Goal: Find specific page/section: Find specific page/section

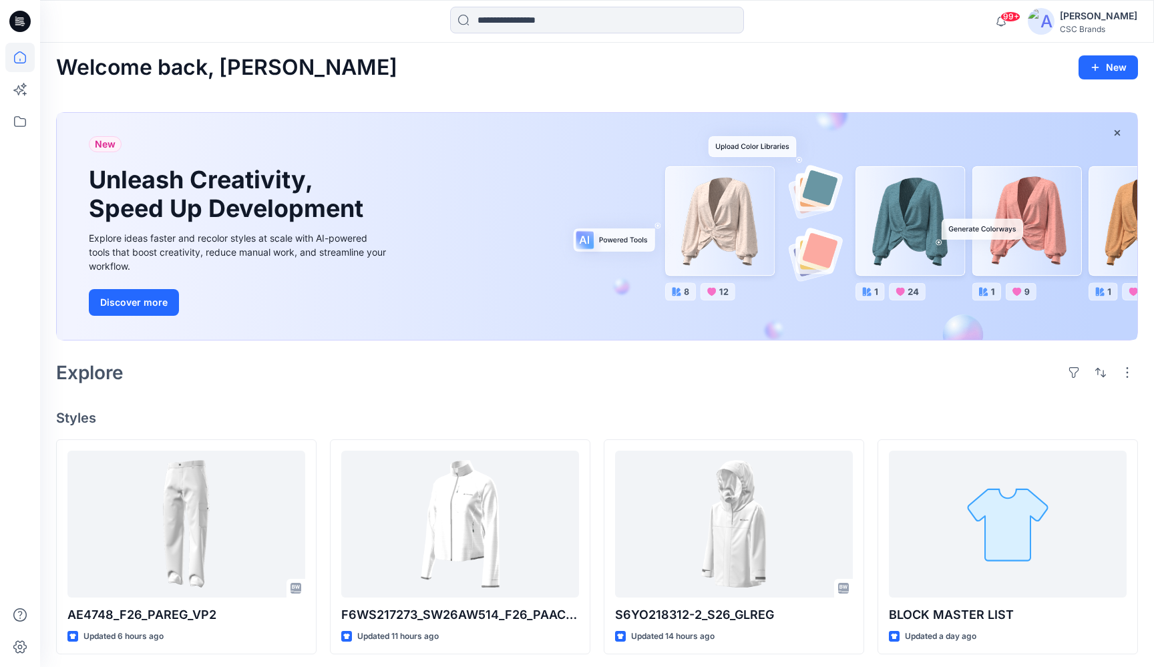
scroll to position [2, 0]
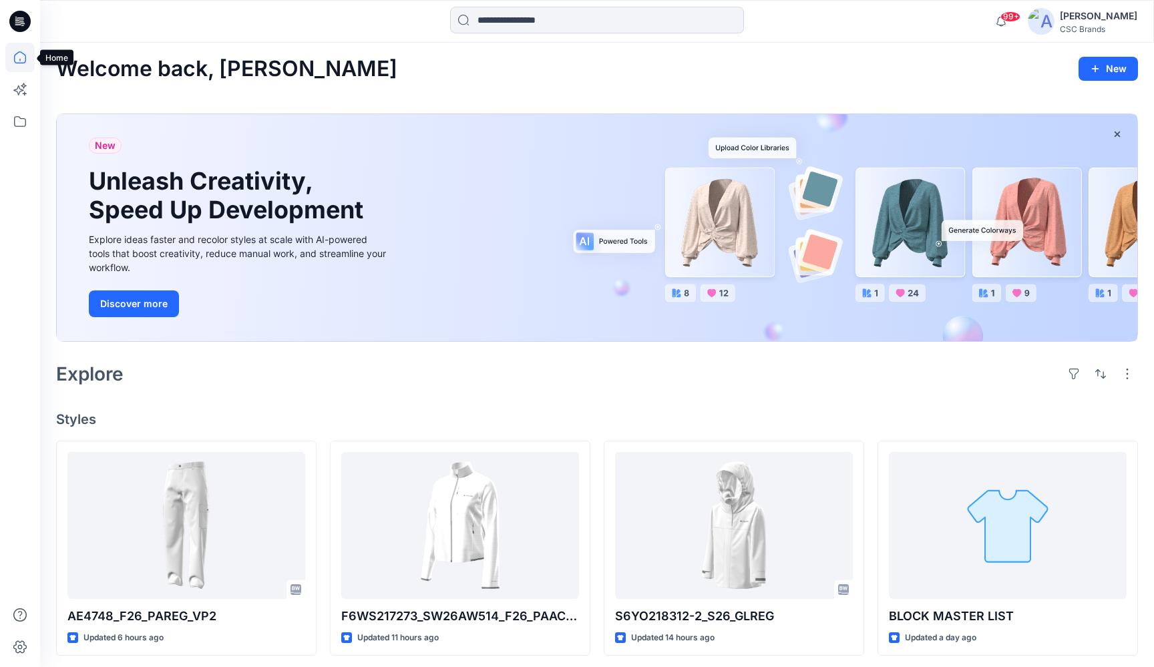
click at [21, 61] on icon at bounding box center [19, 57] width 29 height 29
click at [19, 54] on icon at bounding box center [19, 57] width 29 height 29
click at [23, 122] on icon at bounding box center [19, 121] width 29 height 29
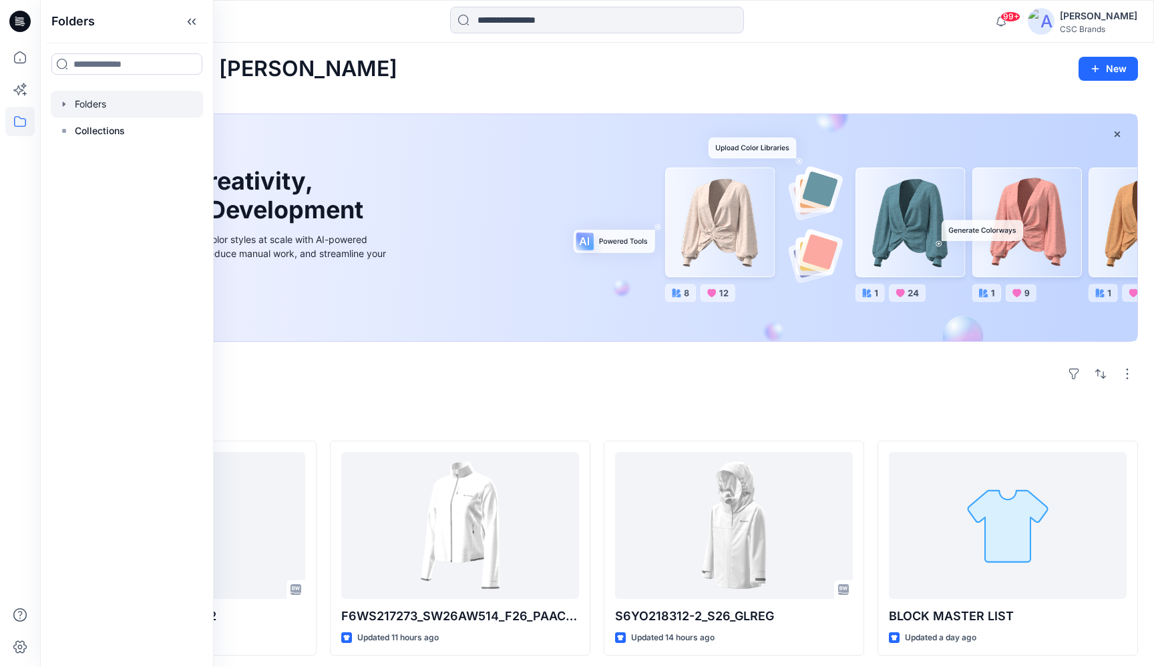
click at [83, 107] on div at bounding box center [127, 104] width 152 height 27
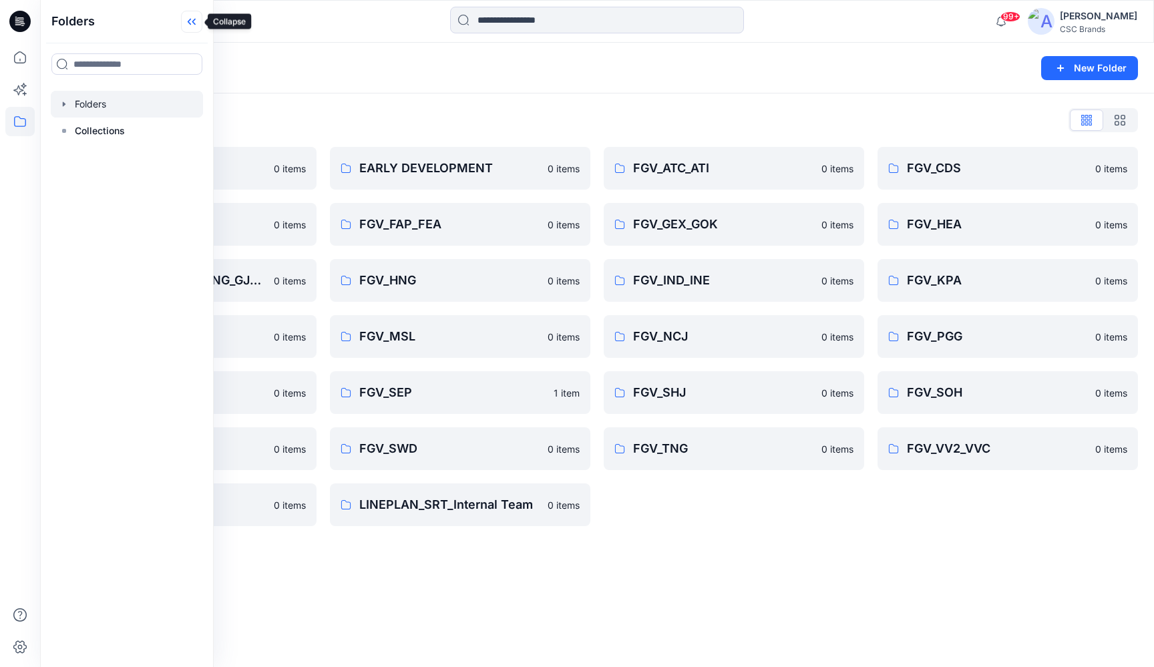
click at [188, 21] on icon at bounding box center [191, 22] width 21 height 22
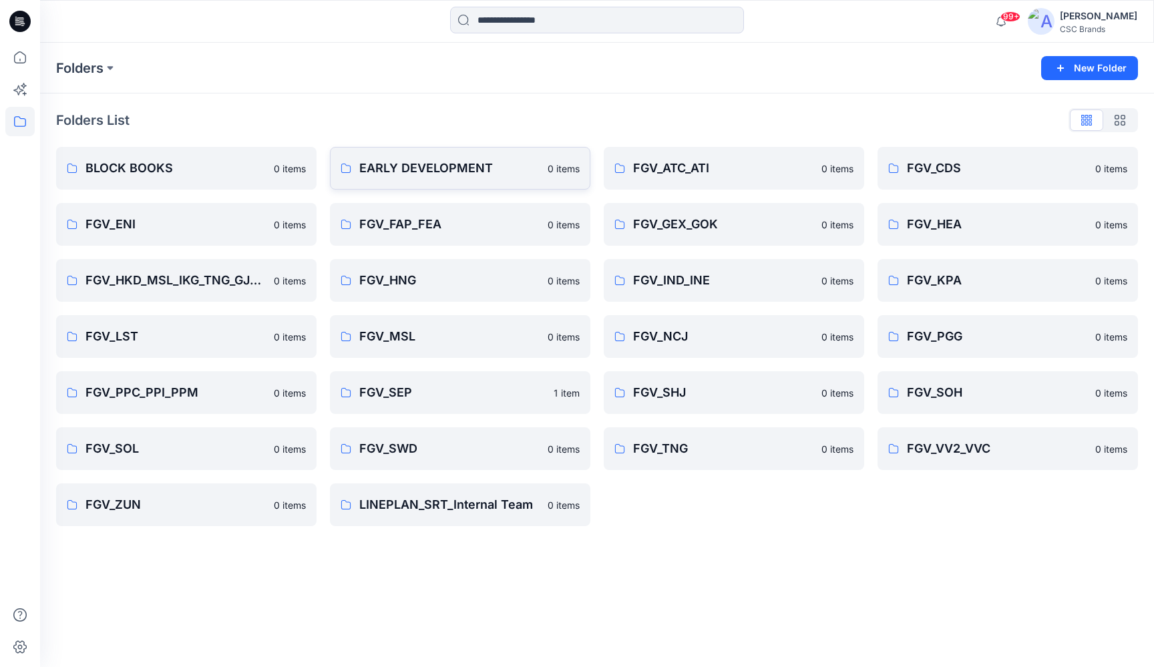
click at [374, 170] on p "EARLY DEVELOPMENT" at bounding box center [449, 168] width 180 height 19
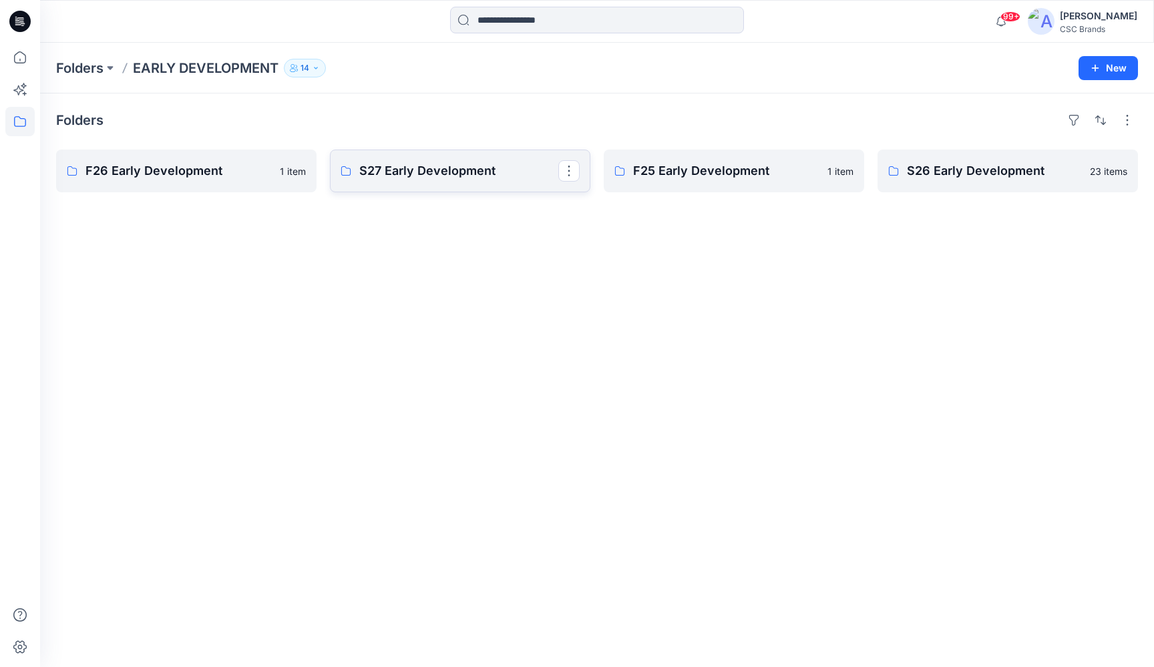
click at [409, 172] on p "S27 Early Development" at bounding box center [458, 171] width 199 height 19
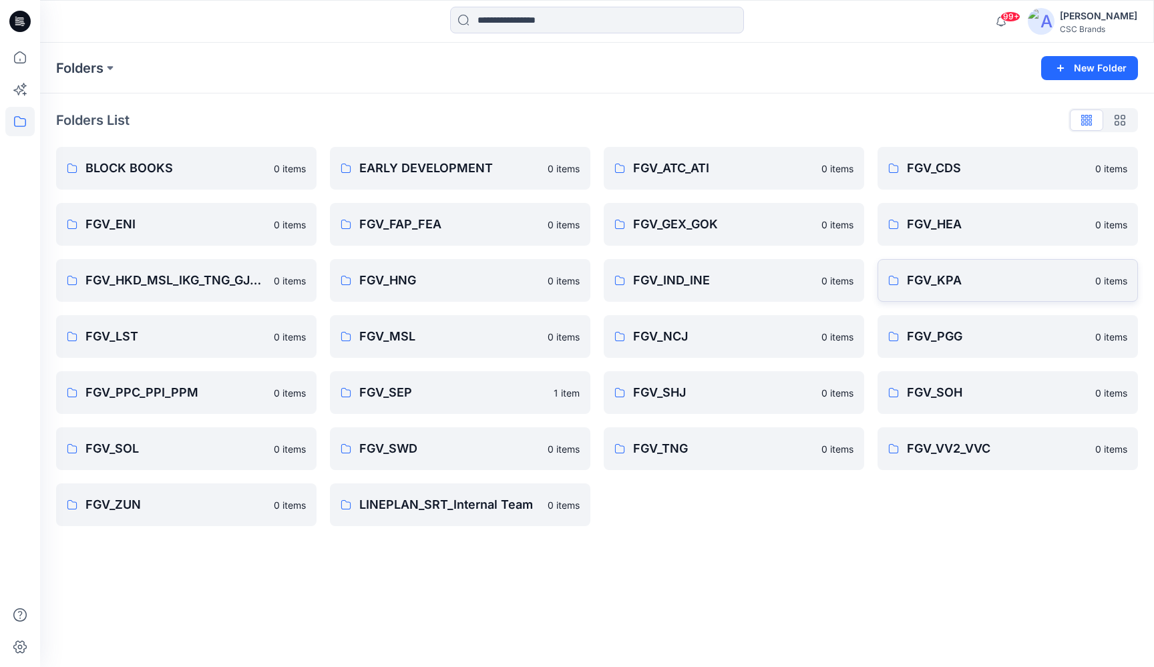
click at [1002, 283] on p "FGV_KPA" at bounding box center [997, 280] width 180 height 19
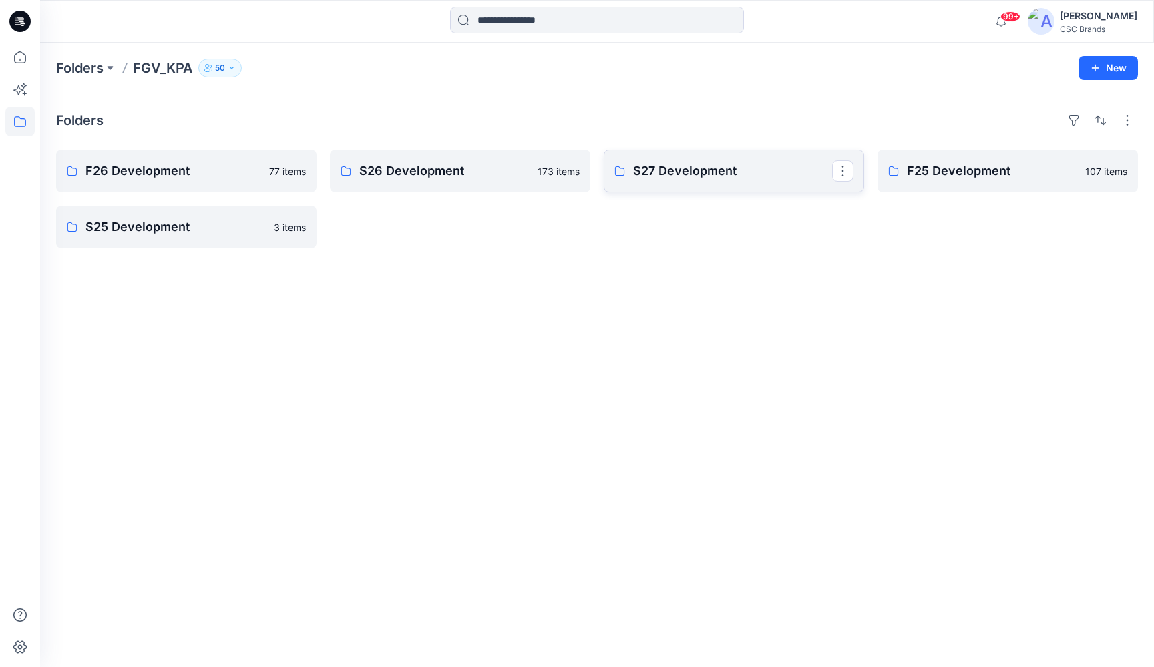
click at [715, 166] on p "S27 Development" at bounding box center [732, 171] width 199 height 19
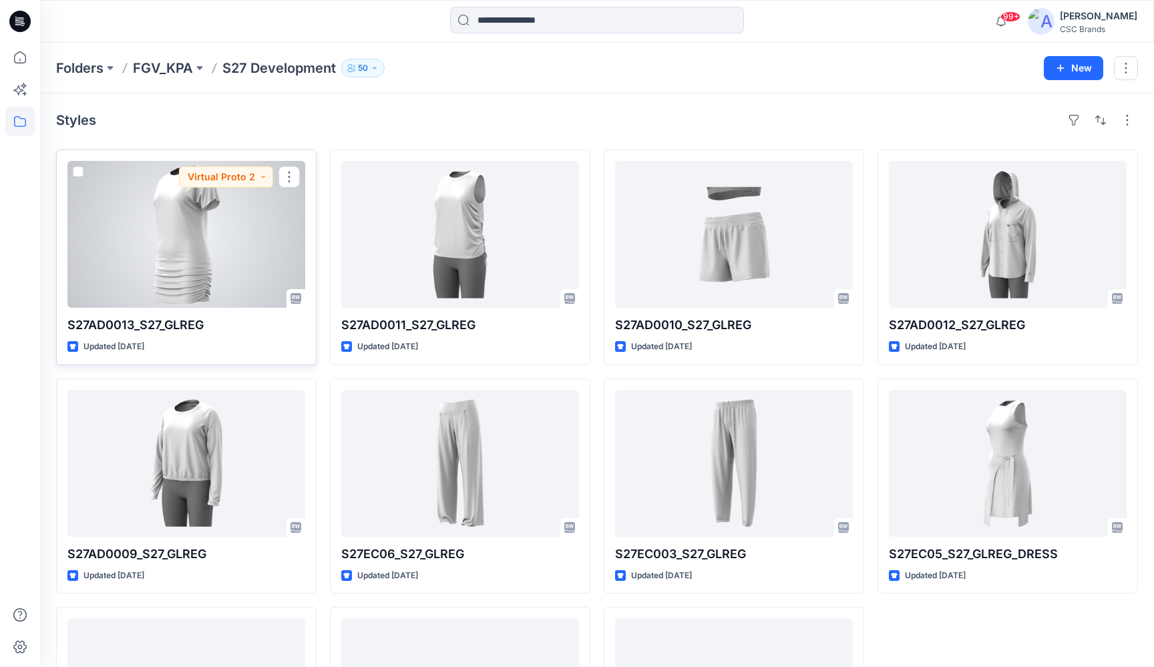
click at [218, 240] on div at bounding box center [186, 234] width 238 height 147
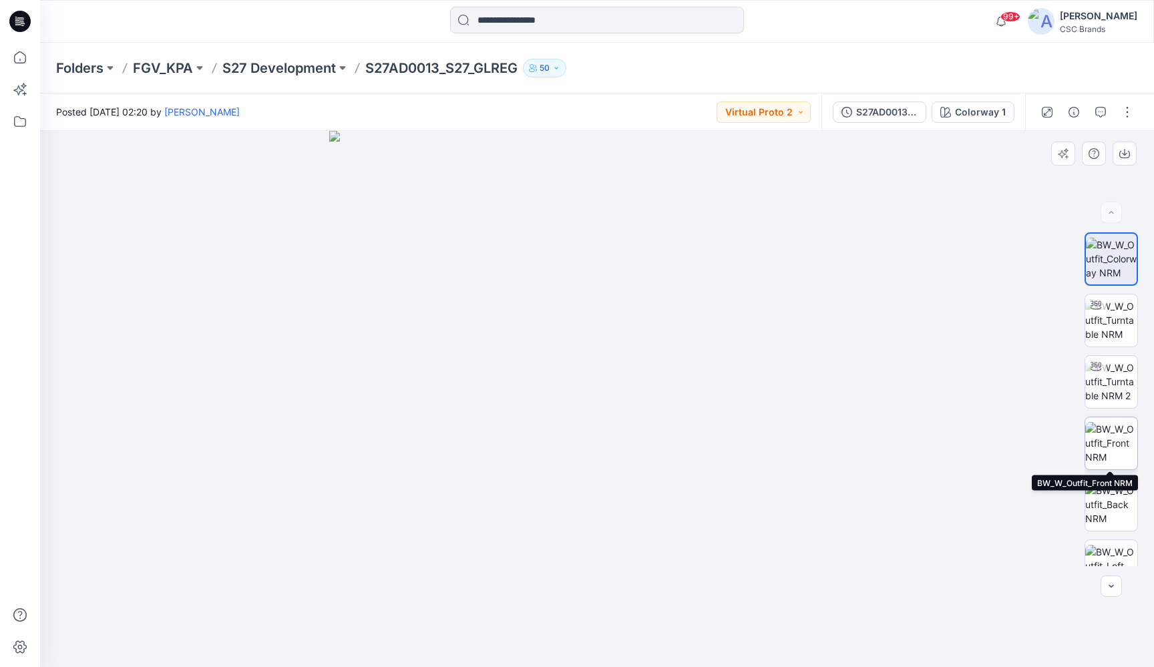
click at [1111, 444] on img at bounding box center [1111, 443] width 52 height 42
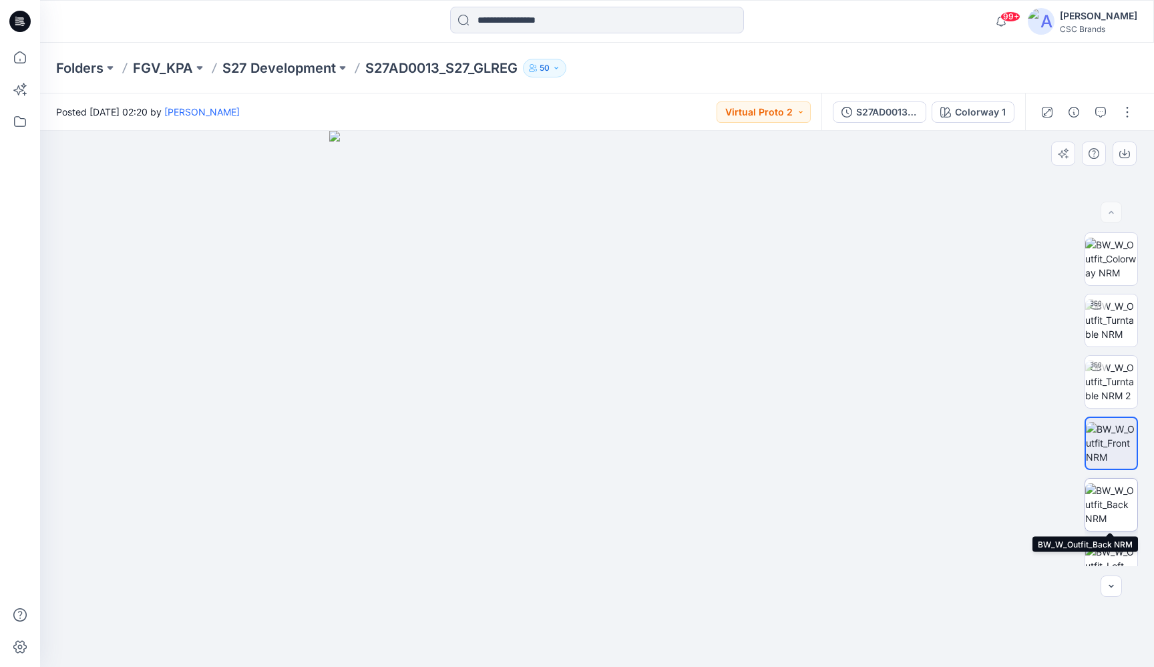
click at [1116, 505] on img at bounding box center [1111, 505] width 52 height 42
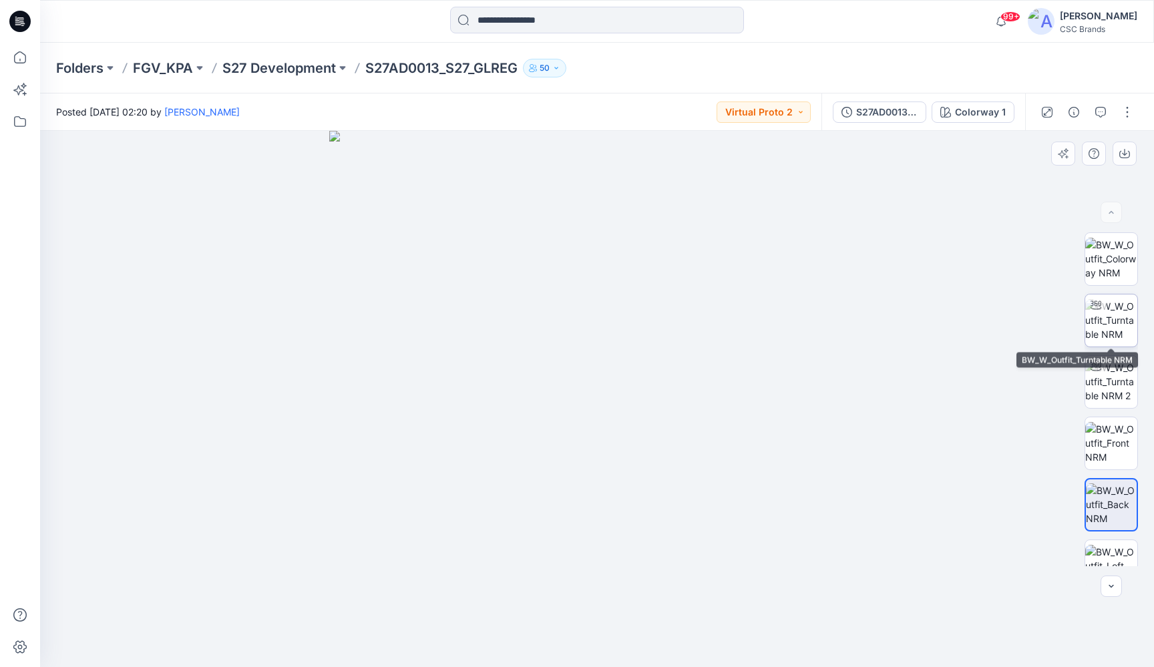
click at [1112, 318] on img at bounding box center [1111, 320] width 52 height 42
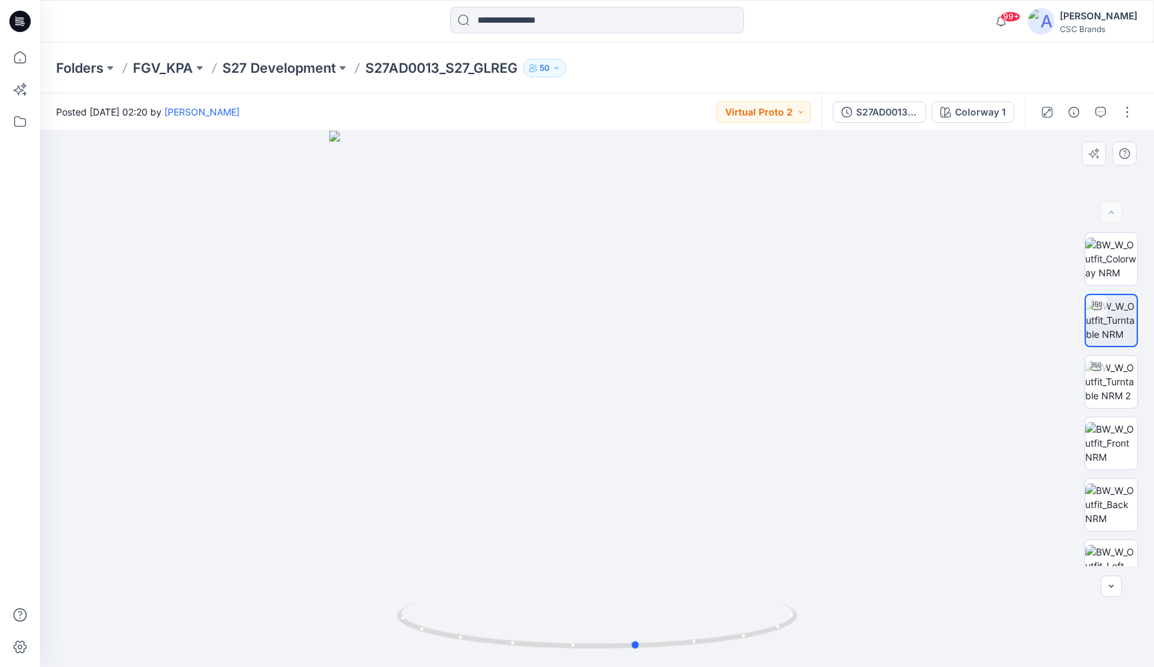
drag, startPoint x: 871, startPoint y: 373, endPoint x: 516, endPoint y: 403, distance: 356.0
click at [516, 403] on div at bounding box center [597, 399] width 1114 height 536
click at [1101, 262] on img at bounding box center [1111, 259] width 52 height 42
click at [1115, 589] on icon "button" at bounding box center [1111, 586] width 11 height 11
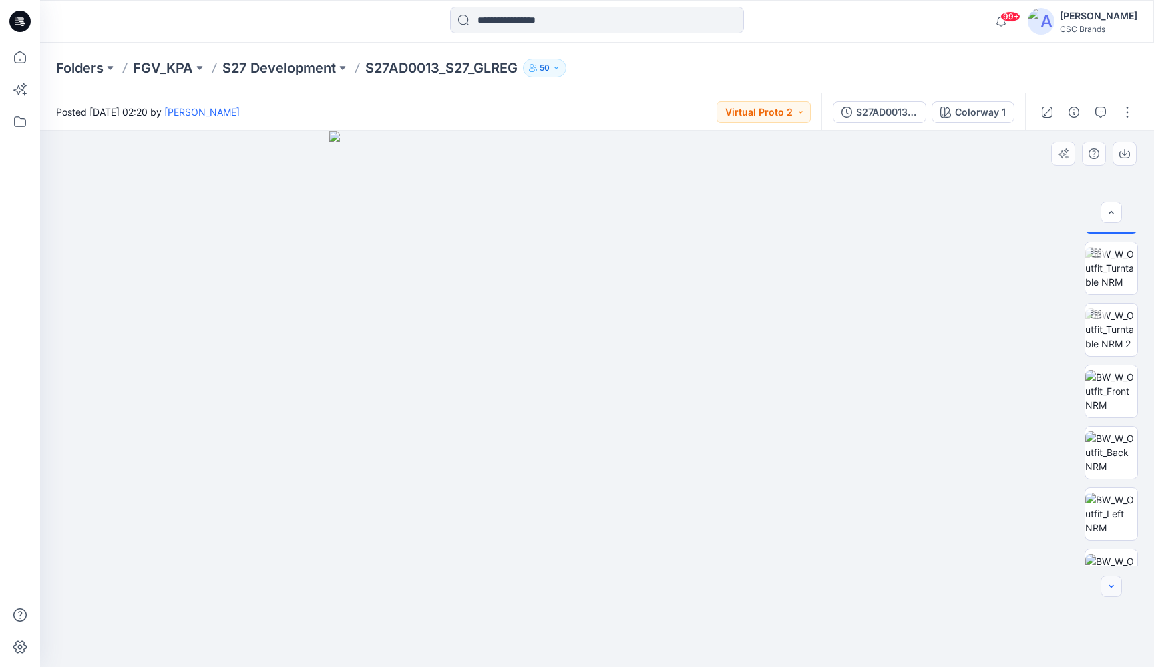
click at [1115, 589] on icon "button" at bounding box center [1111, 586] width 11 height 11
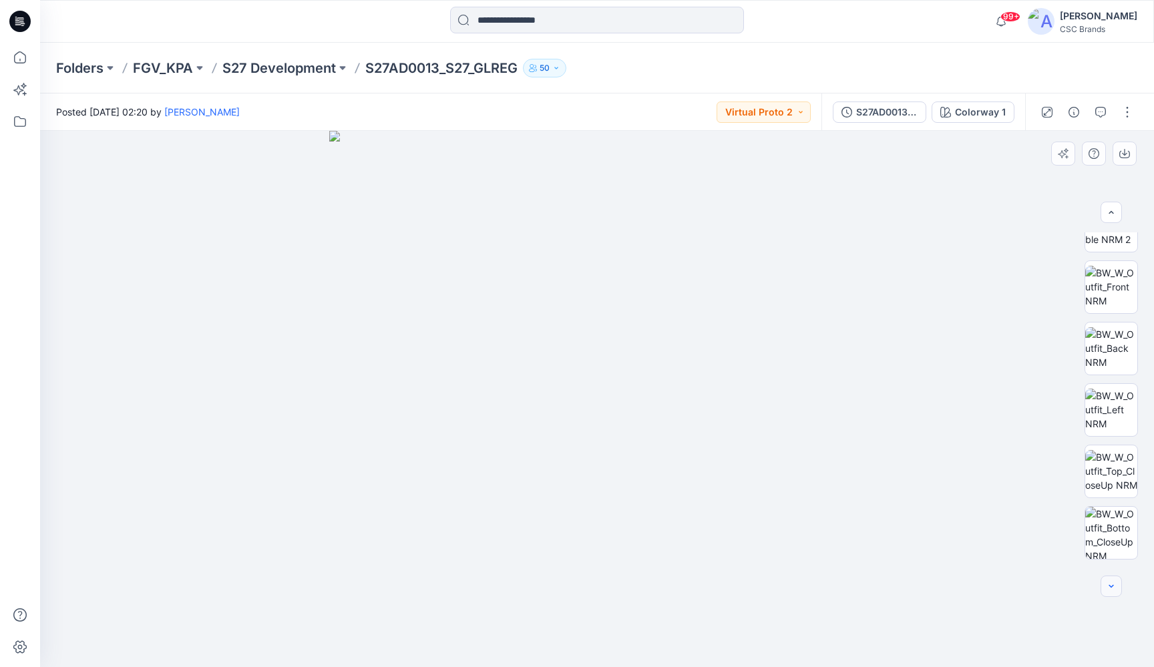
click at [1115, 589] on icon "button" at bounding box center [1111, 586] width 11 height 11
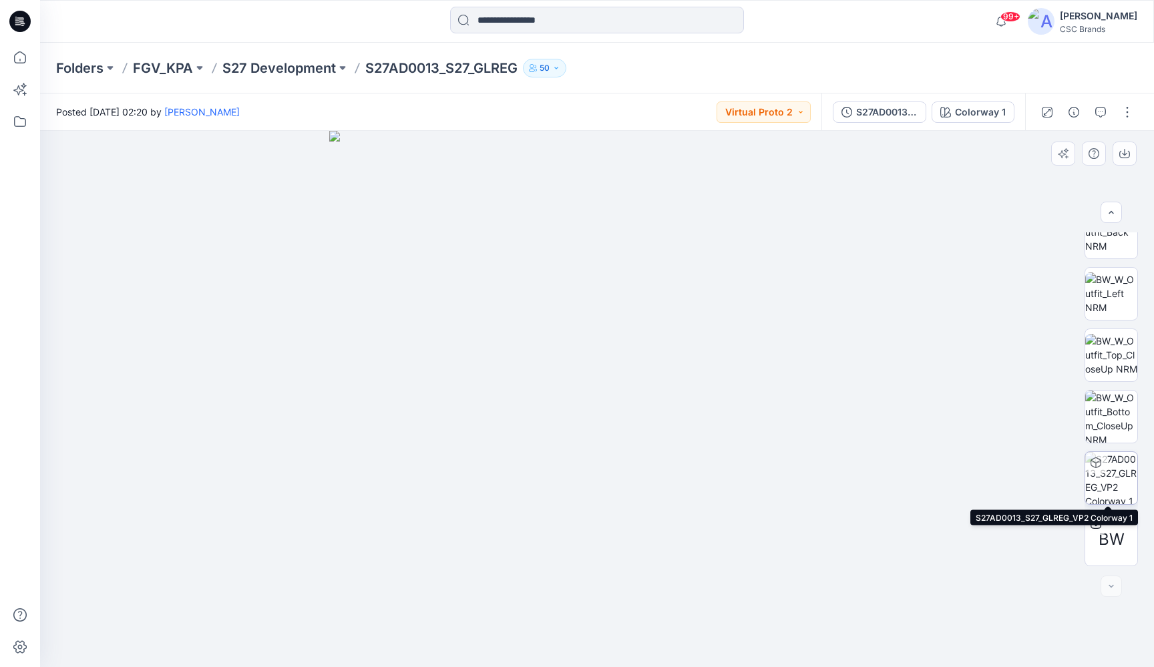
click at [1109, 473] on img at bounding box center [1111, 478] width 52 height 52
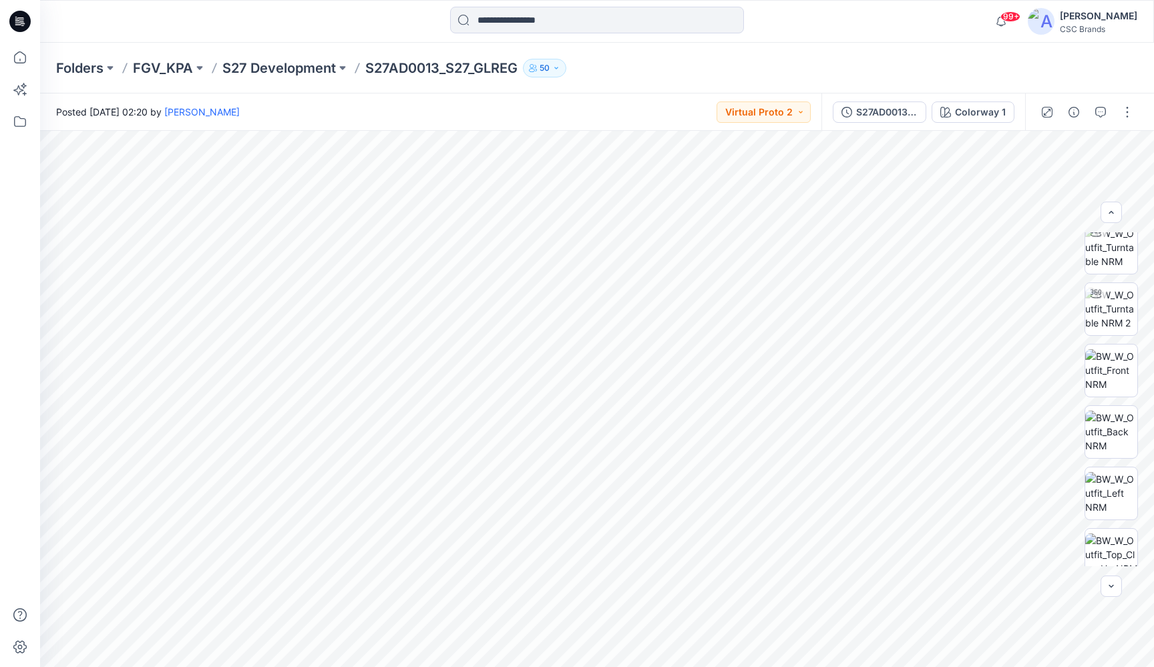
scroll to position [83, 0]
click at [1111, 357] on img at bounding box center [1111, 360] width 52 height 42
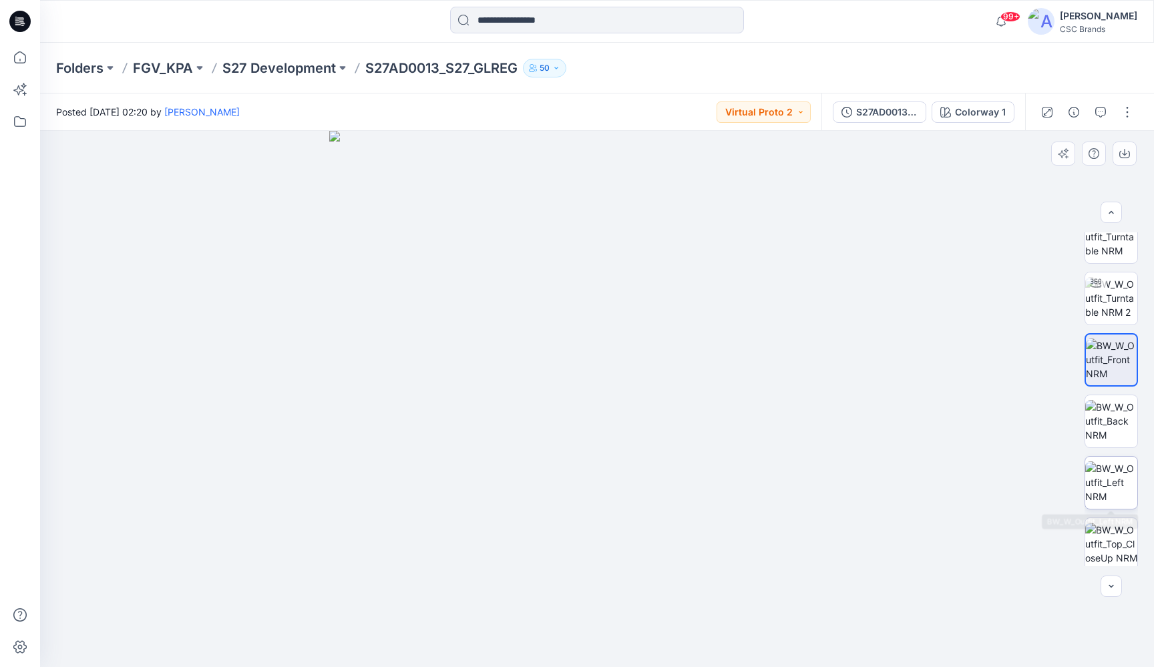
click at [1112, 477] on img at bounding box center [1111, 483] width 52 height 42
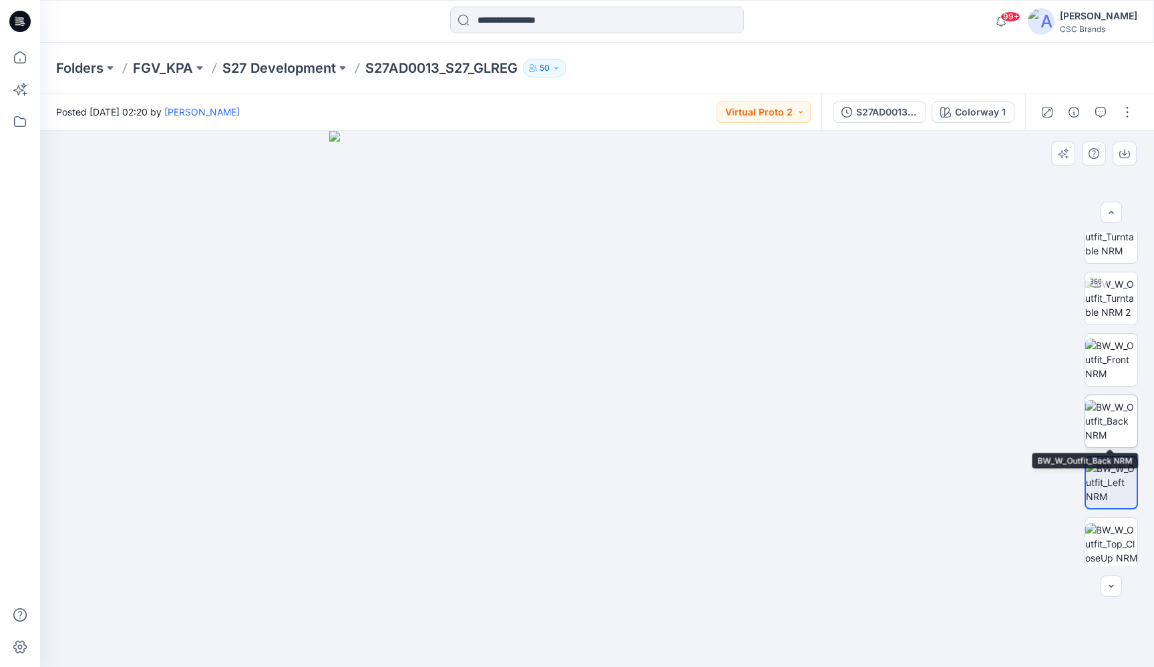
click at [1112, 417] on img at bounding box center [1111, 421] width 52 height 42
